Goal: Navigation & Orientation: Understand site structure

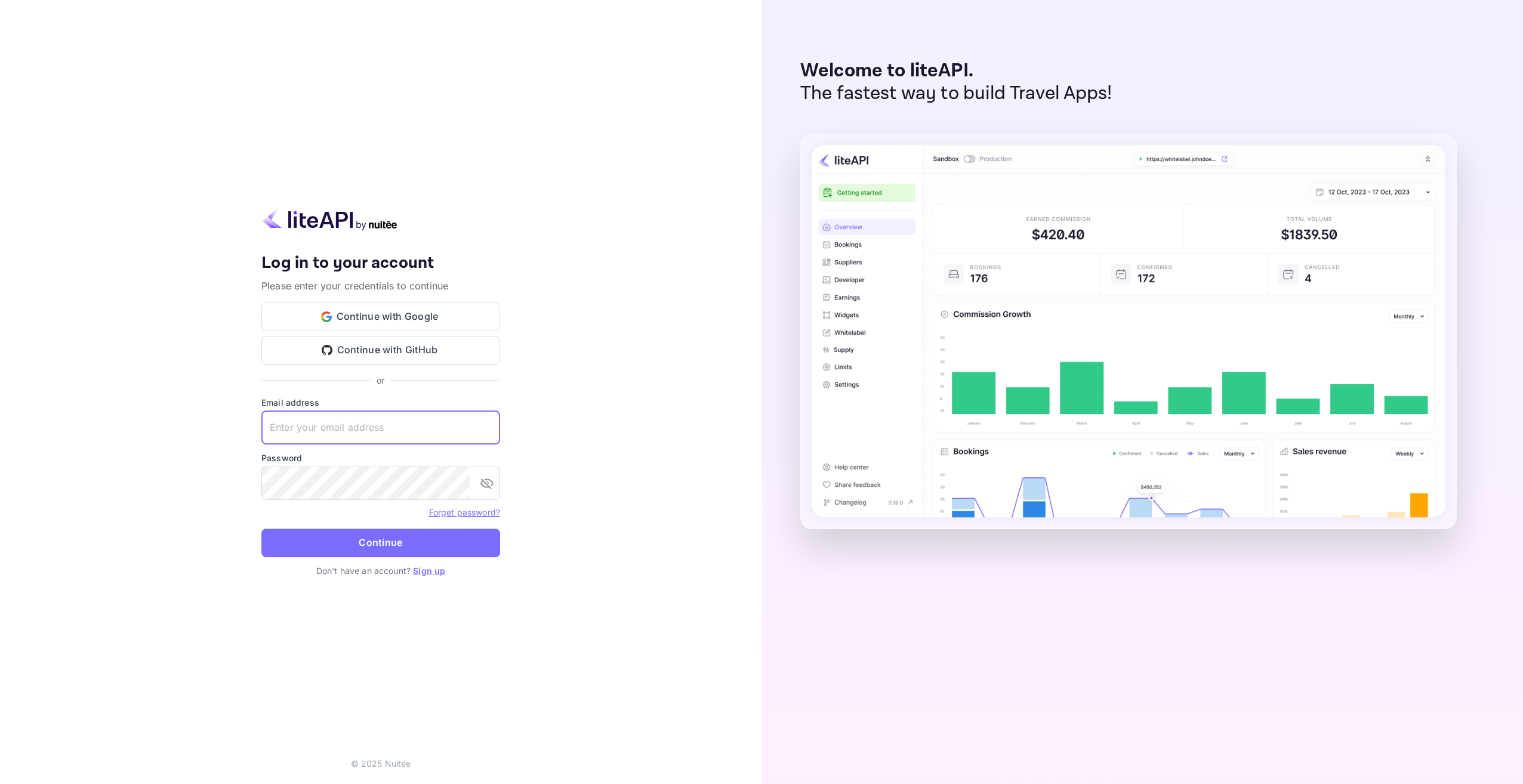
click at [366, 434] on input "text" at bounding box center [381, 428] width 239 height 33
click at [375, 423] on input "text" at bounding box center [381, 428] width 239 height 33
type input "[EMAIL_ADDRESS][DOMAIN_NAME]"
click at [261, 528] on button "Continue" at bounding box center [381, 543] width 239 height 28
click at [232, 494] on div "Your account has been created successfully, a confirmation link has been sent t…" at bounding box center [381, 392] width 761 height 784
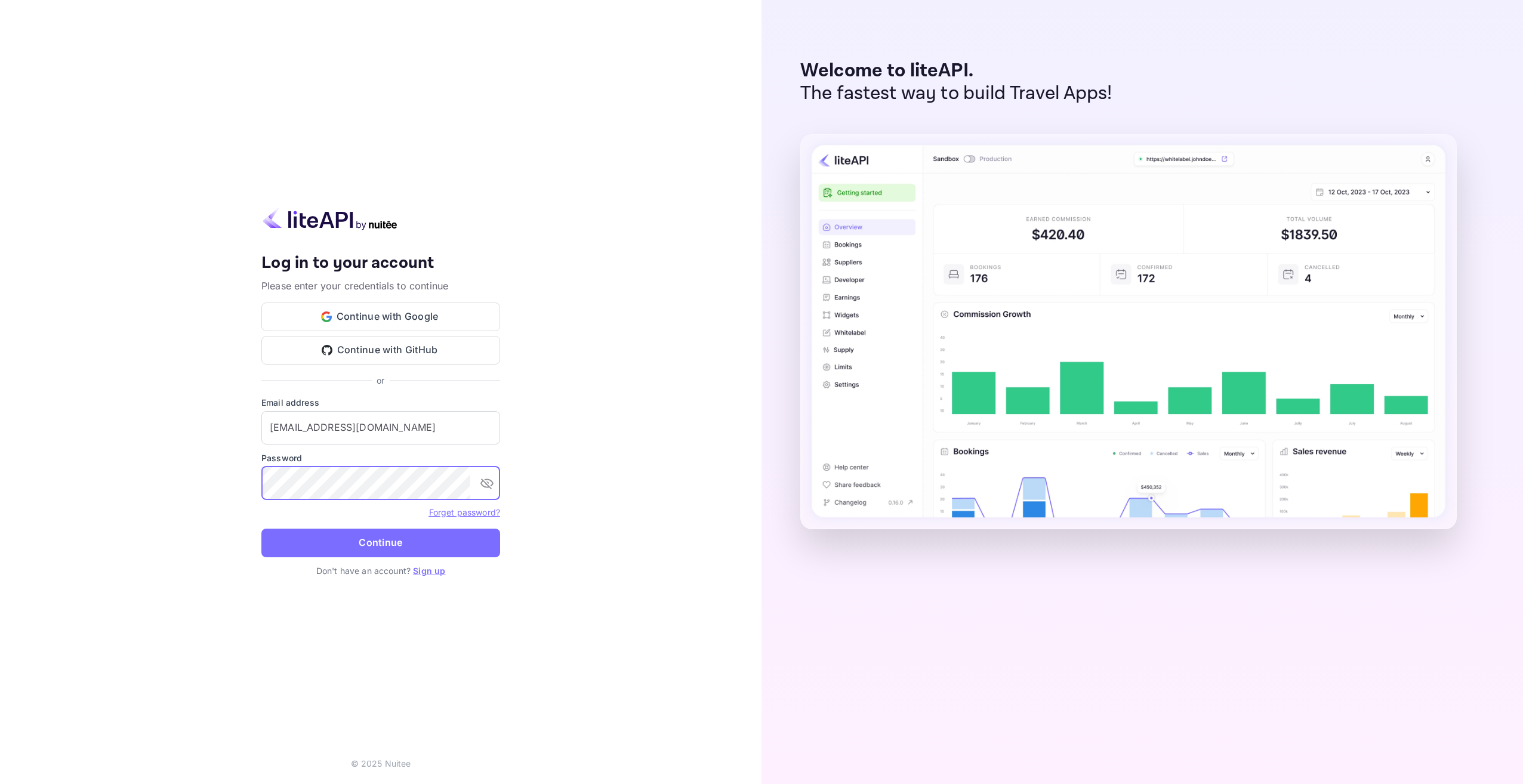
click at [261, 528] on button "Continue" at bounding box center [381, 543] width 239 height 28
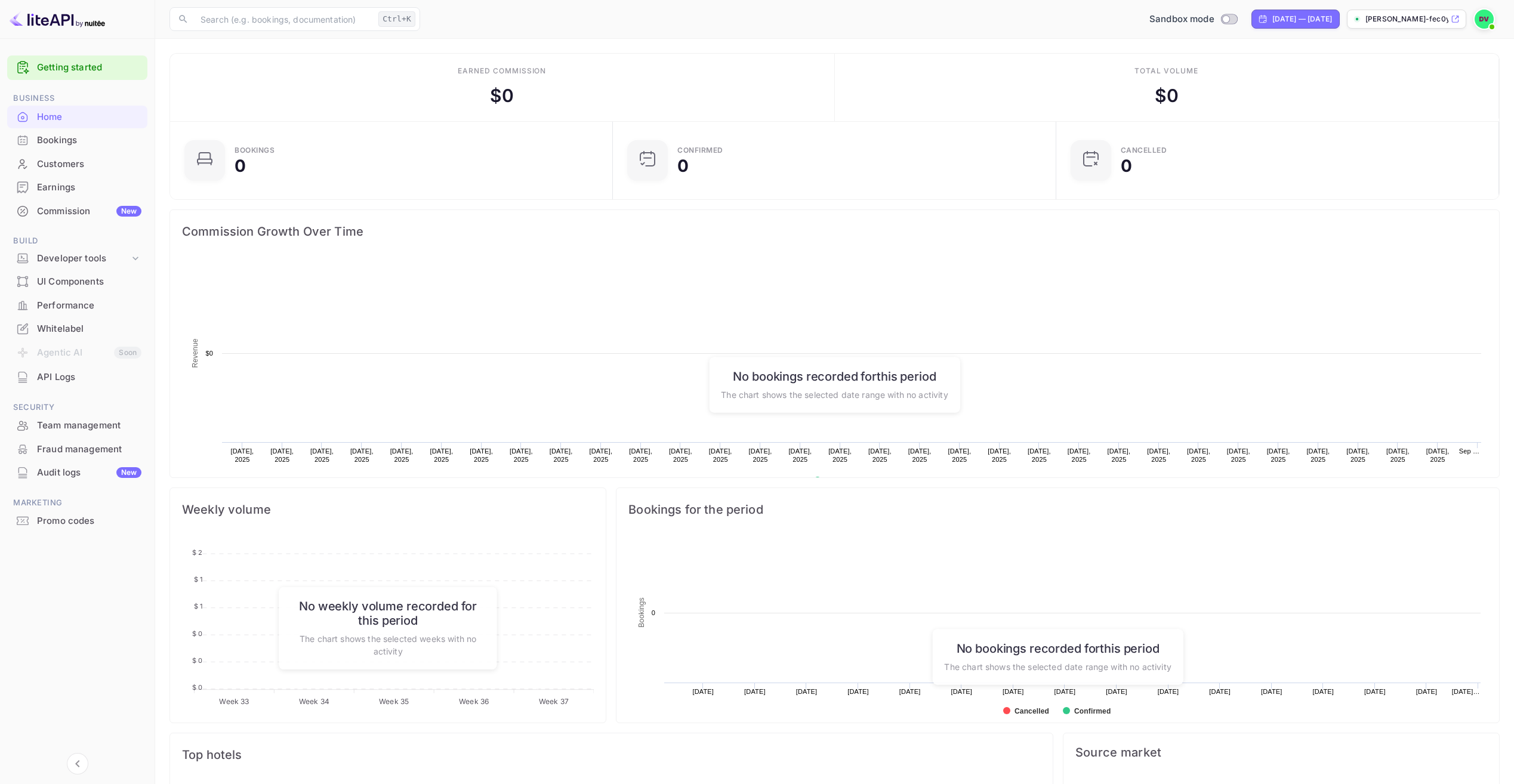
scroll to position [185, 427]
click at [1396, 20] on p "[PERSON_NAME]-fec0y...." at bounding box center [1406, 19] width 83 height 11
click at [1482, 20] on img at bounding box center [1484, 19] width 19 height 19
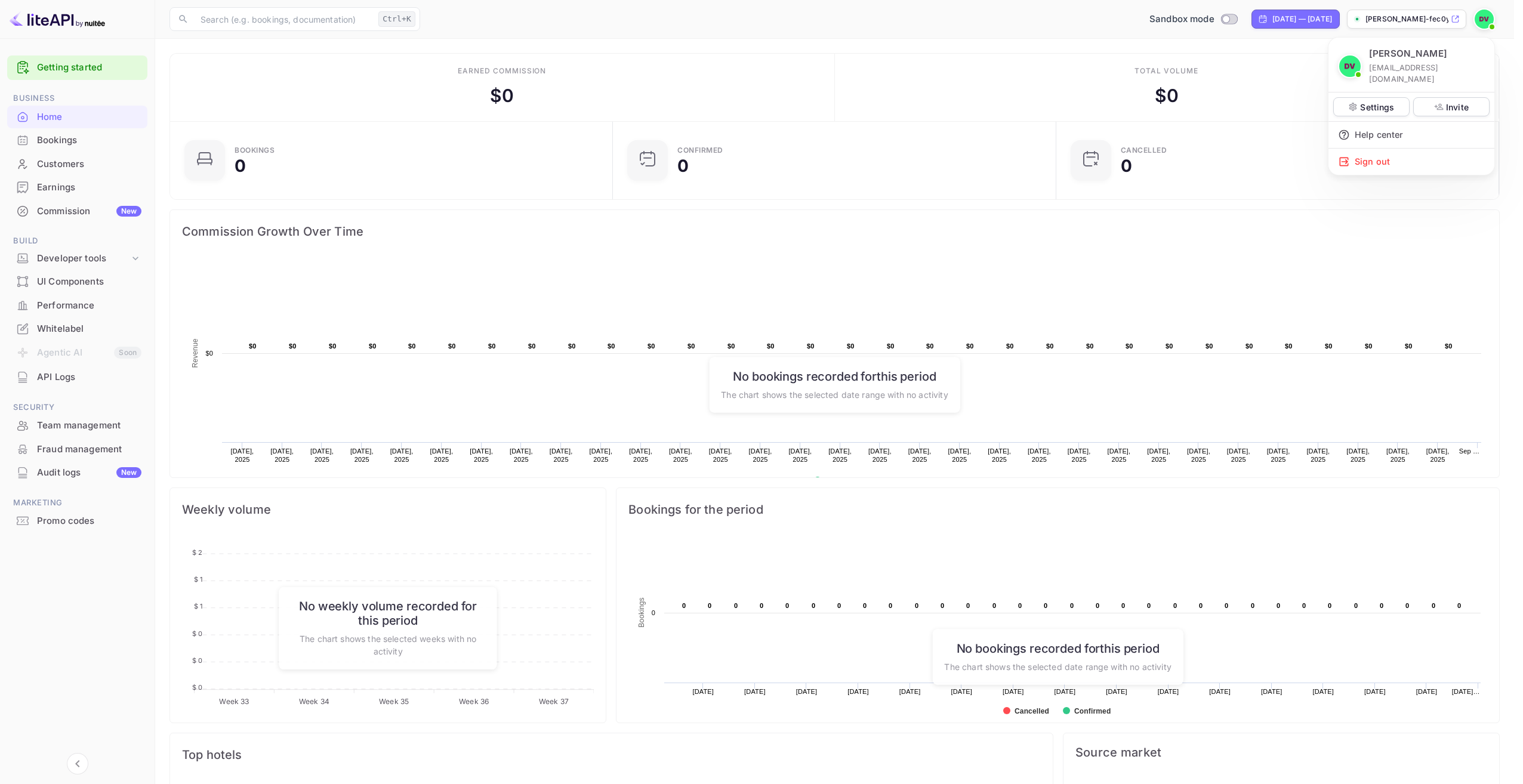
click at [1286, 78] on div at bounding box center [761, 392] width 1523 height 784
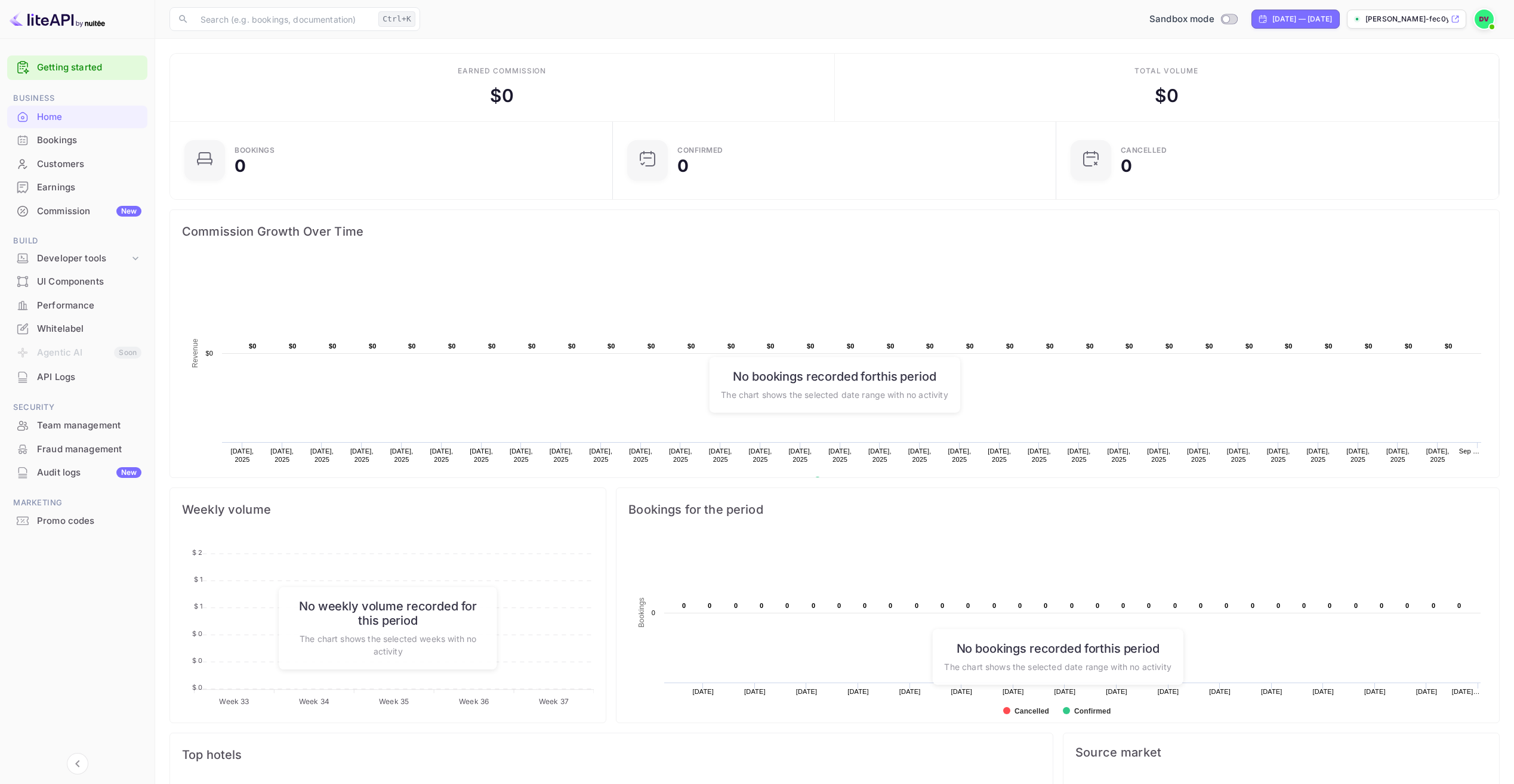
click at [90, 81] on ul "Getting started Business Home Bookings Customers Earnings Commission New Build …" at bounding box center [77, 316] width 140 height 532
click at [93, 70] on link "Getting started" at bounding box center [89, 67] width 104 height 13
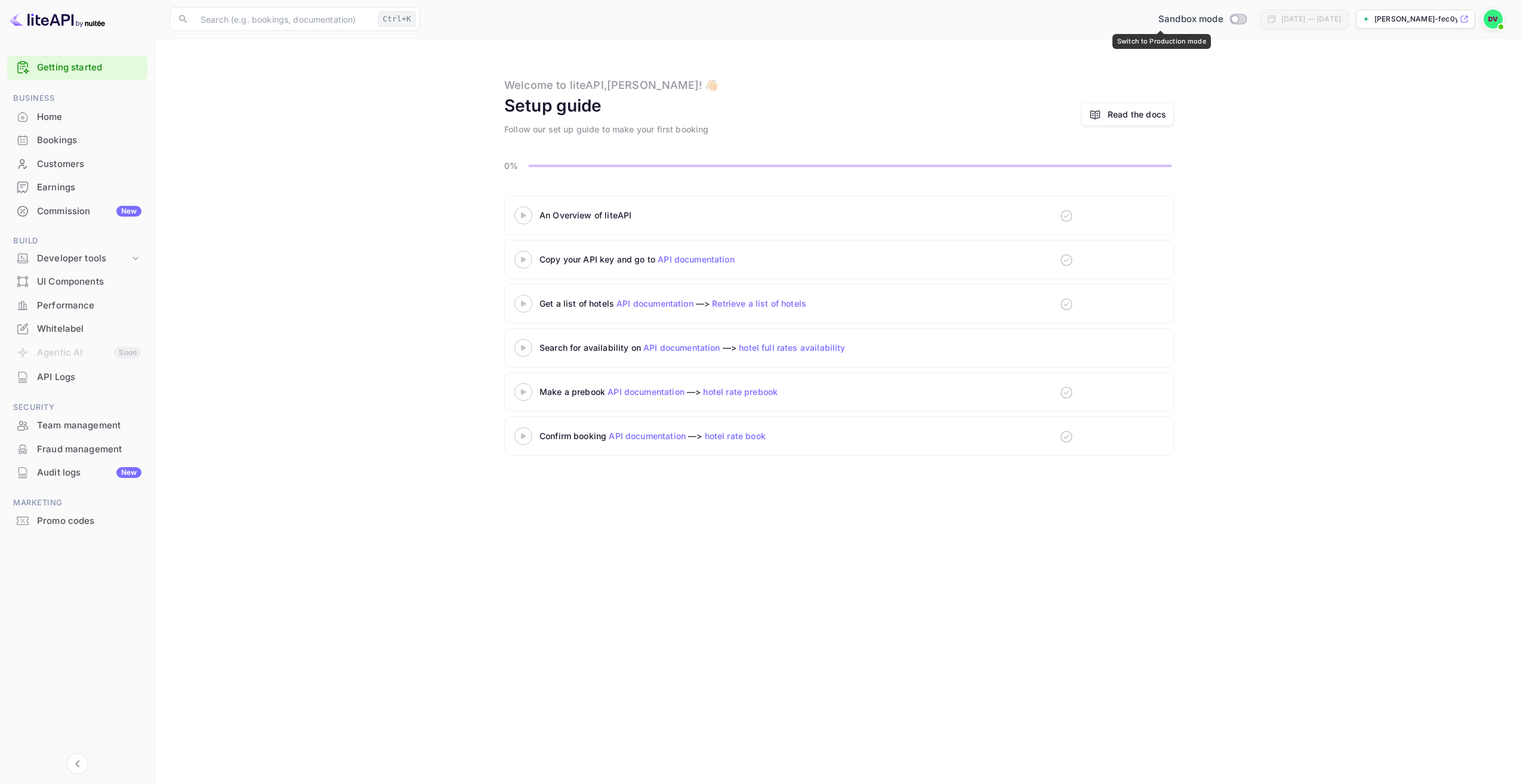
click at [1222, 22] on input "Switch to Production mode" at bounding box center [1234, 19] width 24 height 8
checkbox input "false"
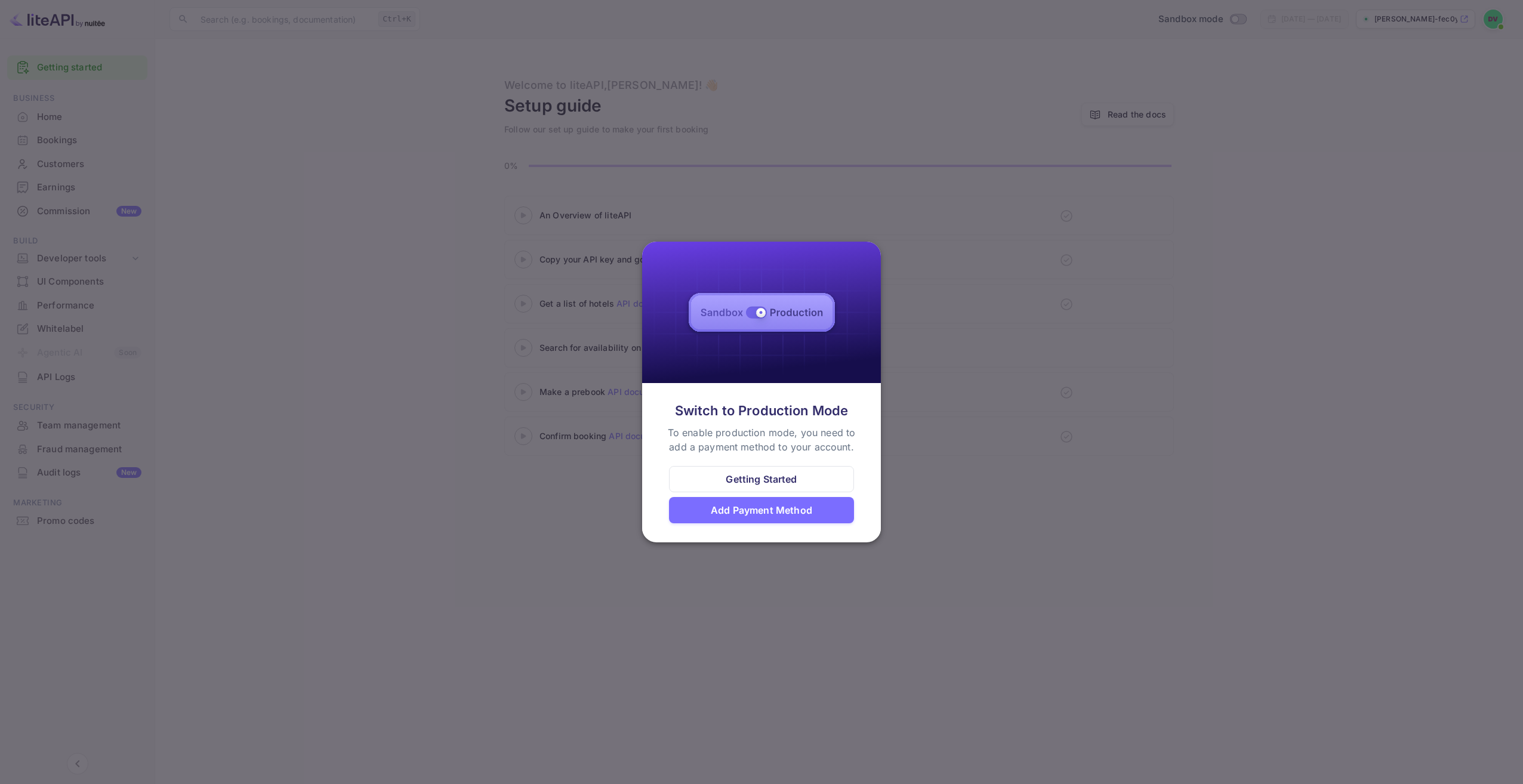
click at [836, 479] on div "Getting Started" at bounding box center [761, 479] width 185 height 26
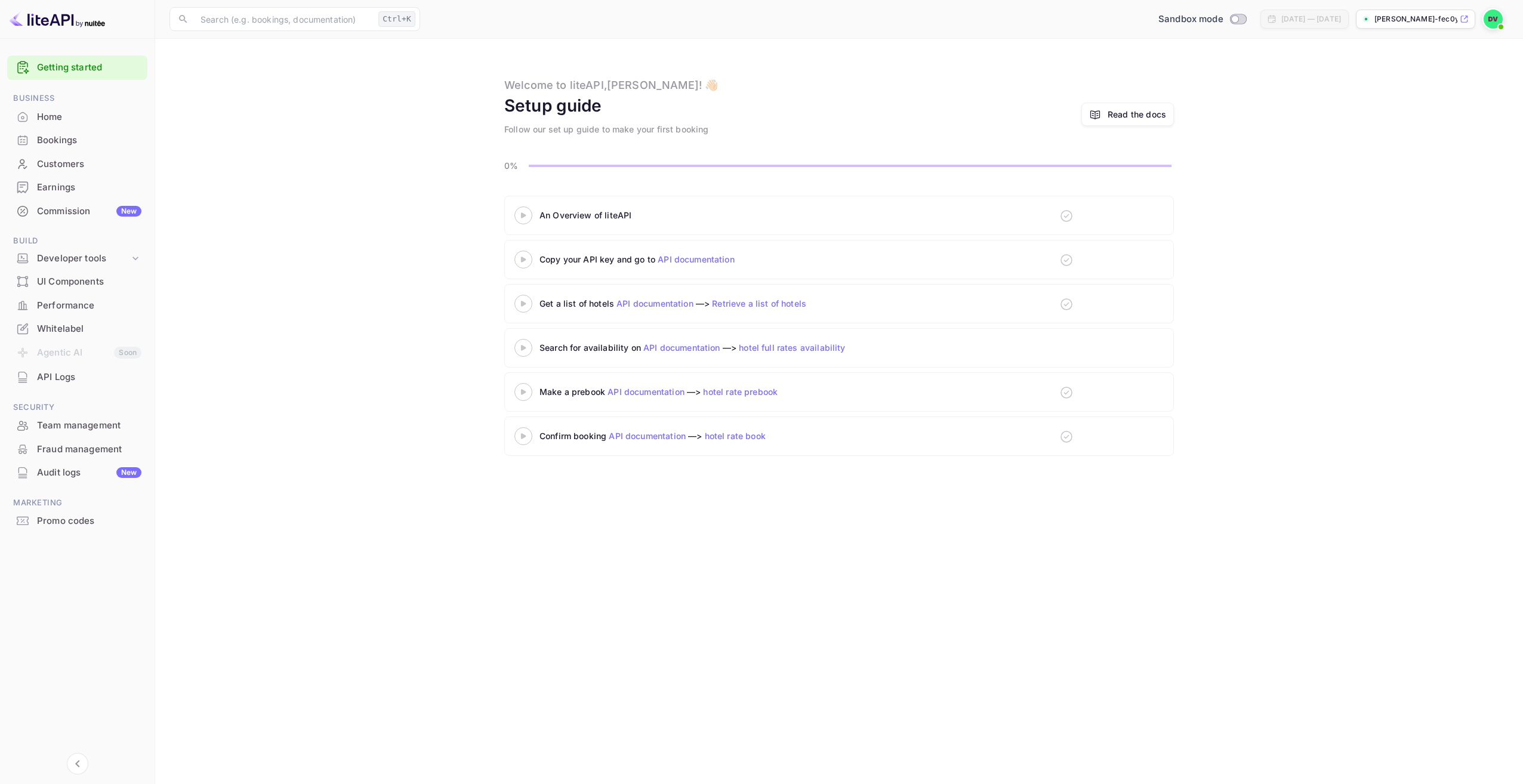
click at [77, 474] on div "Audit logs New" at bounding box center [89, 472] width 104 height 13
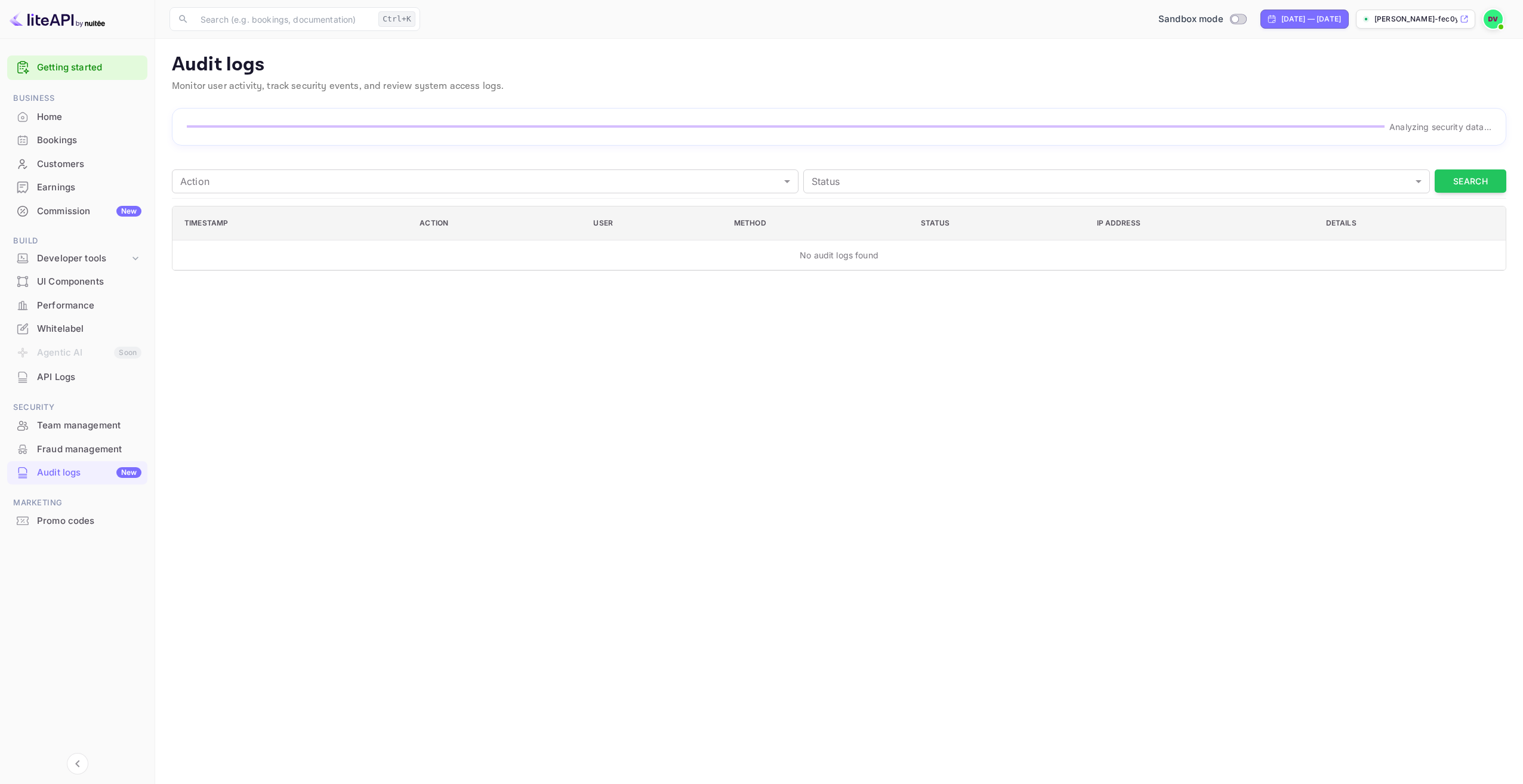
click at [89, 426] on div "Team management" at bounding box center [89, 425] width 104 height 13
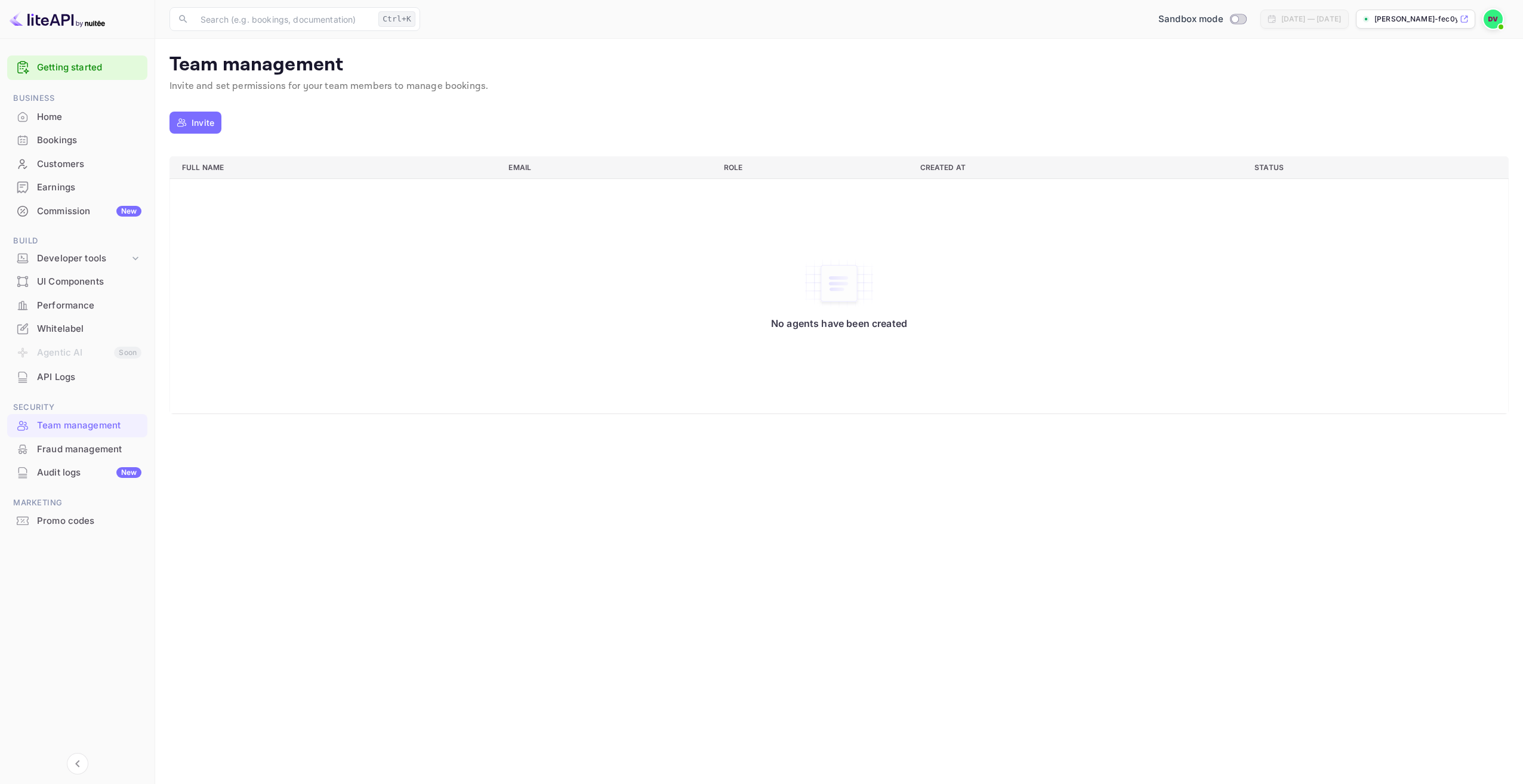
click at [59, 521] on div "Promo codes" at bounding box center [89, 521] width 104 height 13
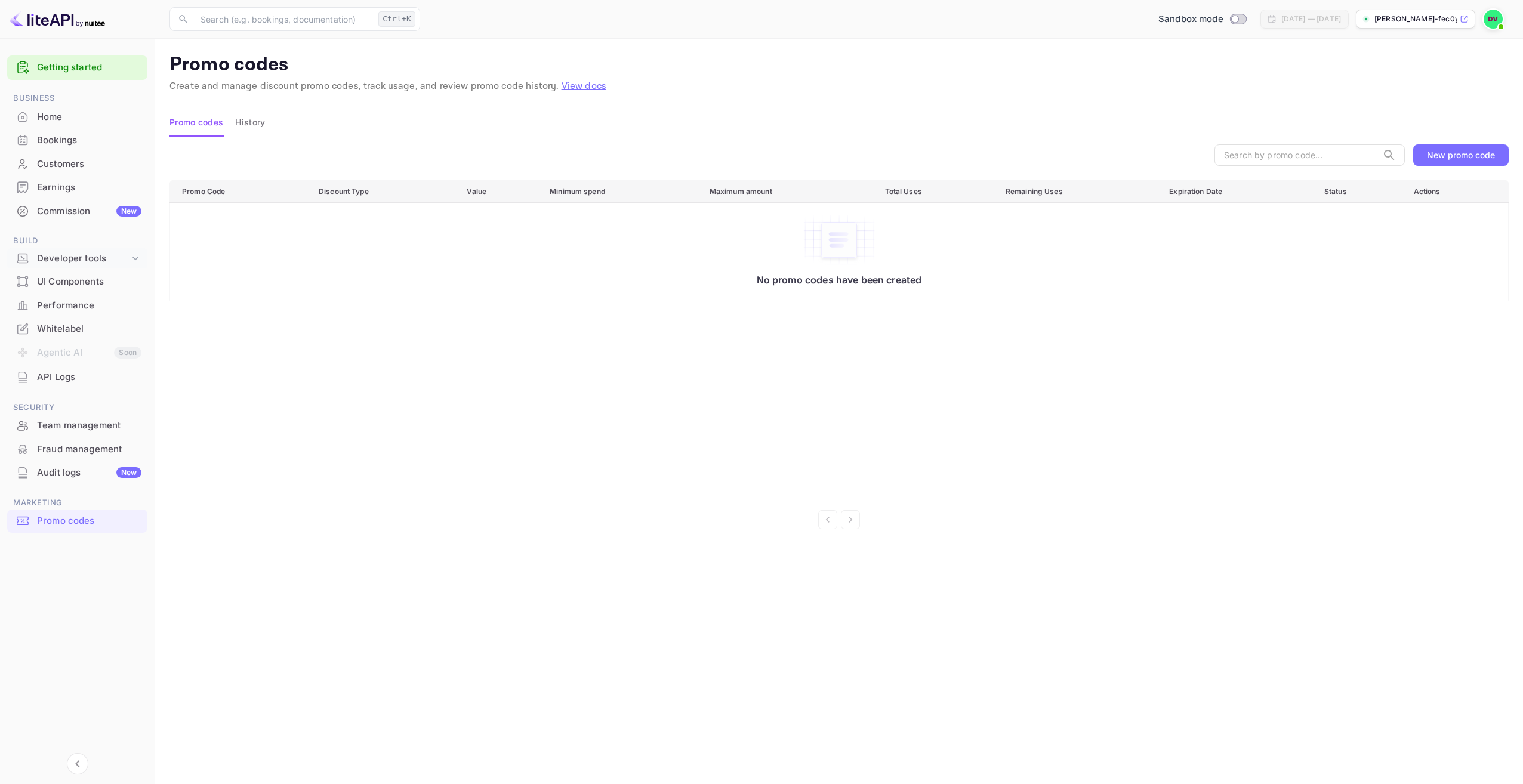
click at [87, 257] on div "Developer tools" at bounding box center [83, 258] width 93 height 13
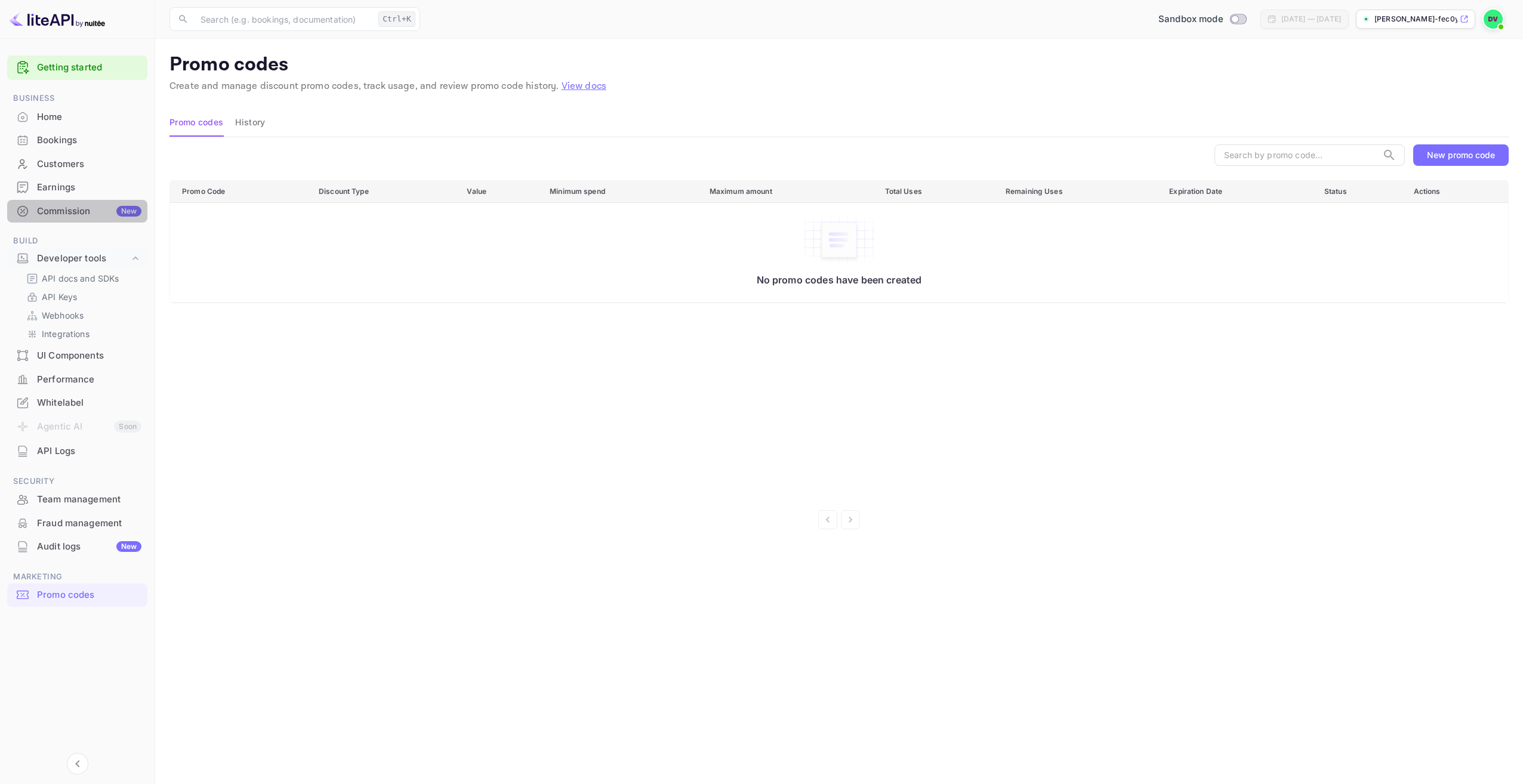
click at [67, 209] on div "Commission New" at bounding box center [89, 211] width 104 height 13
